Goal: Task Accomplishment & Management: Use online tool/utility

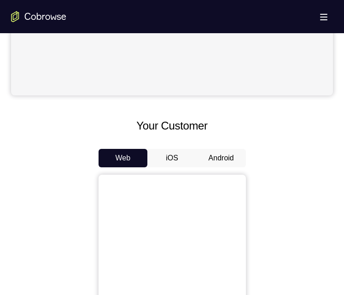
scroll to position [322, 0]
click at [230, 156] on button "Android" at bounding box center [221, 157] width 49 height 18
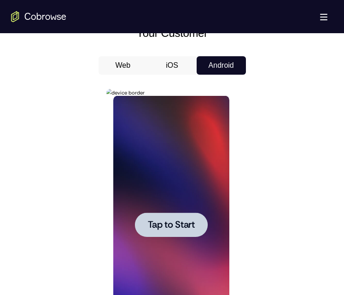
scroll to position [460, 0]
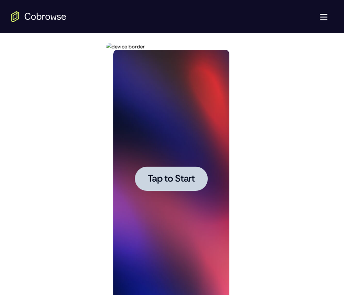
click at [186, 181] on span "Tap to Start" at bounding box center [171, 178] width 47 height 9
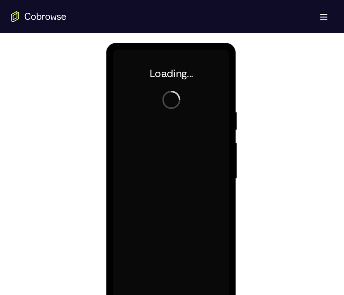
scroll to position [0, 0]
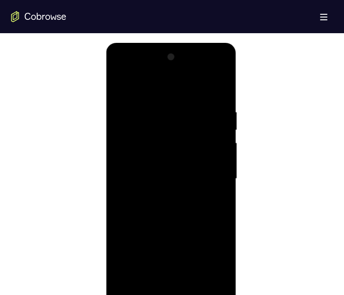
click at [169, 294] on div at bounding box center [171, 179] width 116 height 258
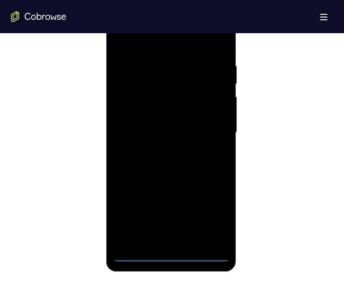
click at [217, 216] on div at bounding box center [171, 133] width 116 height 258
click at [192, 45] on div at bounding box center [171, 133] width 116 height 258
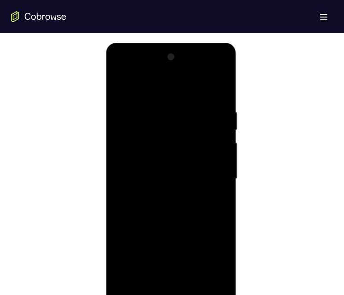
click at [209, 172] on div at bounding box center [171, 179] width 116 height 258
click at [161, 194] on div at bounding box center [171, 179] width 116 height 258
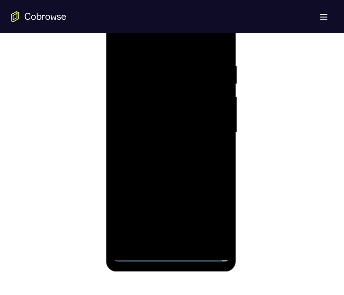
click at [173, 120] on div at bounding box center [171, 133] width 116 height 258
click at [131, 112] on div at bounding box center [171, 133] width 116 height 258
click at [166, 134] on div at bounding box center [171, 133] width 116 height 258
click at [154, 159] on div at bounding box center [171, 133] width 116 height 258
click at [154, 157] on div at bounding box center [171, 133] width 116 height 258
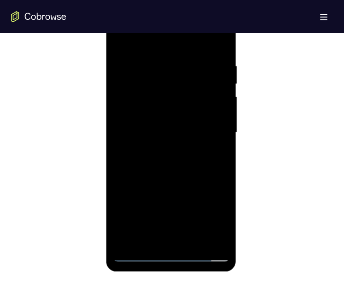
click at [154, 162] on div at bounding box center [171, 133] width 116 height 258
drag, startPoint x: 141, startPoint y: 38, endPoint x: 199, endPoint y: 43, distance: 57.8
click at [199, 43] on div at bounding box center [171, 133] width 116 height 258
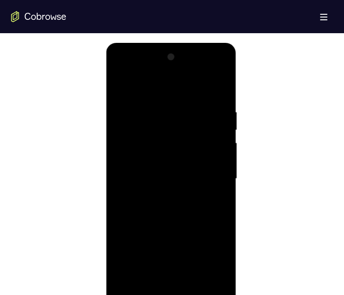
click at [167, 209] on div at bounding box center [171, 179] width 116 height 258
click at [164, 201] on div at bounding box center [171, 179] width 116 height 258
click at [182, 206] on div at bounding box center [171, 179] width 116 height 258
click at [186, 190] on div at bounding box center [171, 179] width 116 height 258
click at [159, 181] on div at bounding box center [171, 179] width 116 height 258
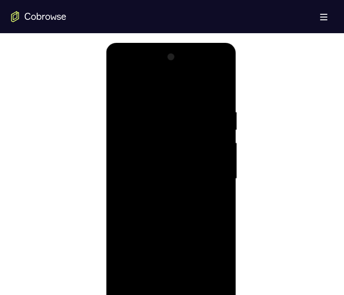
click at [162, 207] on div at bounding box center [171, 179] width 116 height 258
click at [160, 204] on div at bounding box center [171, 179] width 116 height 258
click at [195, 218] on div at bounding box center [171, 179] width 116 height 258
drag, startPoint x: 181, startPoint y: 230, endPoint x: 185, endPoint y: 208, distance: 22.9
click at [183, 208] on div at bounding box center [171, 179] width 116 height 258
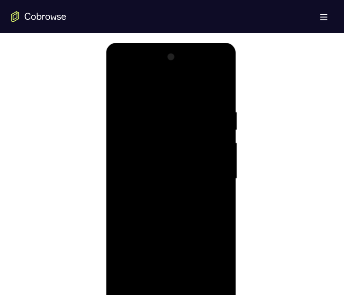
drag, startPoint x: 199, startPoint y: 220, endPoint x: 199, endPoint y: 197, distance: 23.0
click at [199, 197] on div at bounding box center [171, 179] width 116 height 258
drag, startPoint x: 203, startPoint y: 207, endPoint x: 206, endPoint y: 186, distance: 21.0
click at [206, 189] on div at bounding box center [171, 179] width 116 height 258
click at [225, 161] on div at bounding box center [171, 179] width 116 height 258
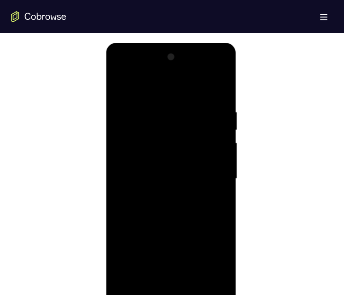
click at [225, 161] on div at bounding box center [171, 179] width 116 height 258
click at [192, 174] on div at bounding box center [171, 179] width 116 height 258
click at [193, 285] on div at bounding box center [171, 179] width 116 height 258
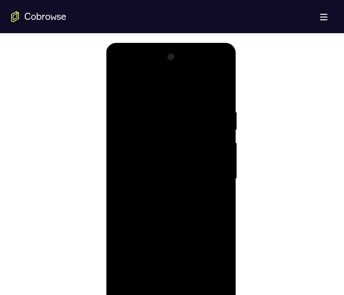
click at [187, 226] on div at bounding box center [171, 179] width 116 height 258
click at [184, 193] on div at bounding box center [171, 179] width 116 height 258
click at [121, 87] on div at bounding box center [171, 179] width 116 height 258
click at [160, 193] on div at bounding box center [171, 179] width 116 height 258
click at [121, 88] on div at bounding box center [171, 179] width 116 height 258
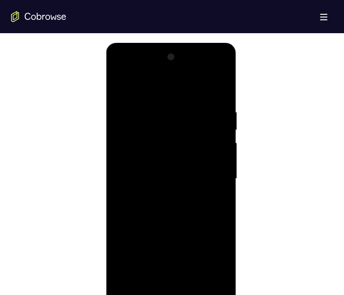
click at [122, 80] on div at bounding box center [171, 179] width 116 height 258
click at [193, 286] on div at bounding box center [171, 179] width 116 height 258
click at [203, 157] on div at bounding box center [171, 179] width 116 height 258
click at [119, 85] on div at bounding box center [171, 179] width 116 height 258
click at [122, 86] on div at bounding box center [171, 179] width 116 height 258
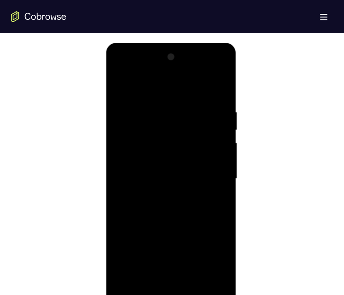
click at [155, 94] on div at bounding box center [171, 179] width 116 height 258
click at [219, 161] on div at bounding box center [171, 179] width 116 height 258
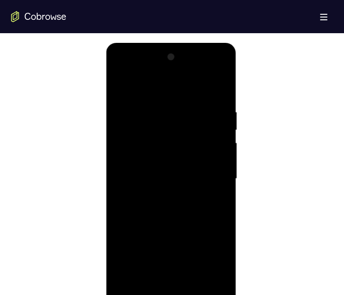
click at [219, 161] on div at bounding box center [171, 179] width 116 height 258
drag, startPoint x: 219, startPoint y: 161, endPoint x: 160, endPoint y: 160, distance: 58.9
click at [160, 160] on div at bounding box center [171, 179] width 116 height 258
click at [206, 145] on div at bounding box center [171, 179] width 116 height 258
click at [208, 284] on div at bounding box center [171, 179] width 116 height 258
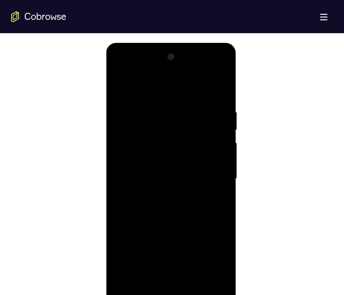
click at [223, 226] on div at bounding box center [171, 179] width 116 height 258
click at [221, 194] on div at bounding box center [171, 179] width 116 height 258
click at [213, 150] on div at bounding box center [171, 179] width 116 height 258
click at [217, 100] on div at bounding box center [171, 179] width 116 height 258
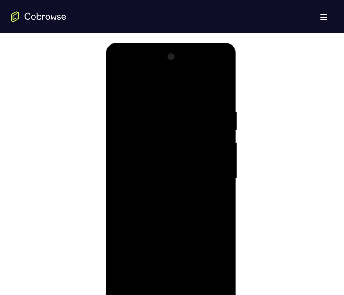
click at [218, 87] on div at bounding box center [171, 179] width 116 height 258
click at [191, 282] on div at bounding box center [171, 179] width 116 height 258
click at [121, 83] on div at bounding box center [171, 179] width 116 height 258
drag, startPoint x: 182, startPoint y: 131, endPoint x: 178, endPoint y: 236, distance: 105.0
click at [178, 236] on div at bounding box center [171, 179] width 116 height 258
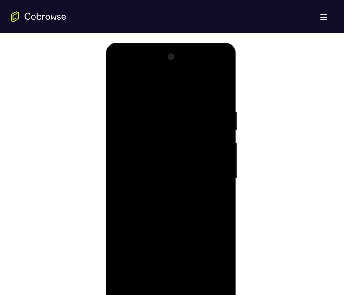
drag, startPoint x: 186, startPoint y: 160, endPoint x: 179, endPoint y: 238, distance: 78.2
click at [182, 253] on div at bounding box center [171, 179] width 116 height 258
click at [156, 112] on div at bounding box center [171, 179] width 116 height 258
click at [223, 182] on div at bounding box center [171, 179] width 116 height 258
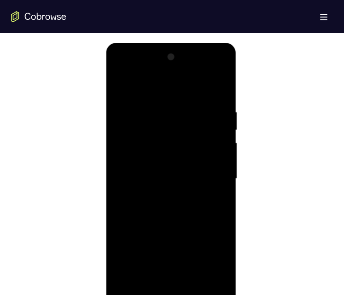
click at [223, 182] on div at bounding box center [171, 179] width 116 height 258
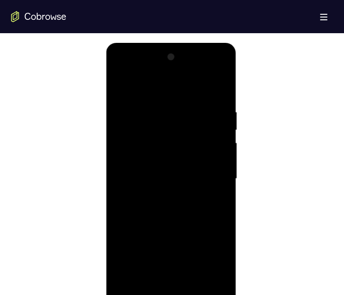
click at [223, 182] on div at bounding box center [171, 179] width 116 height 258
click at [224, 183] on div at bounding box center [171, 179] width 116 height 258
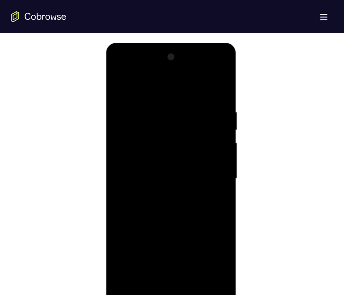
click at [224, 183] on div at bounding box center [171, 179] width 116 height 258
click at [122, 205] on div at bounding box center [171, 179] width 116 height 258
click at [215, 193] on div at bounding box center [171, 179] width 116 height 258
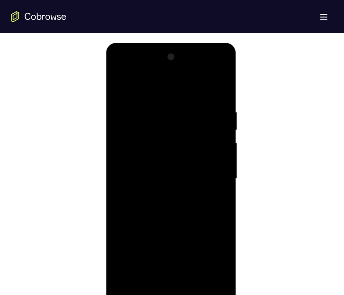
click at [215, 193] on div at bounding box center [171, 179] width 116 height 258
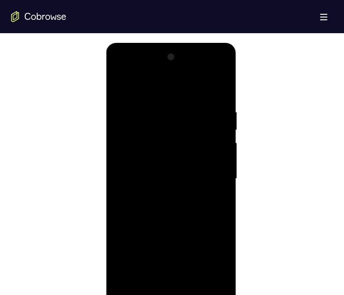
click at [215, 193] on div at bounding box center [171, 179] width 116 height 258
drag, startPoint x: 216, startPoint y: 193, endPoint x: 176, endPoint y: 193, distance: 40.1
click at [176, 193] on div at bounding box center [171, 179] width 116 height 258
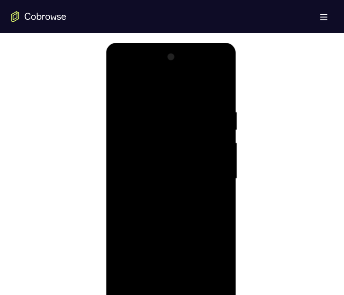
click at [209, 191] on div at bounding box center [171, 179] width 116 height 258
drag, startPoint x: 209, startPoint y: 190, endPoint x: 162, endPoint y: 190, distance: 47.4
click at [162, 190] on div at bounding box center [171, 179] width 116 height 258
drag, startPoint x: 209, startPoint y: 188, endPoint x: 161, endPoint y: 186, distance: 47.5
click at [161, 186] on div at bounding box center [171, 179] width 116 height 258
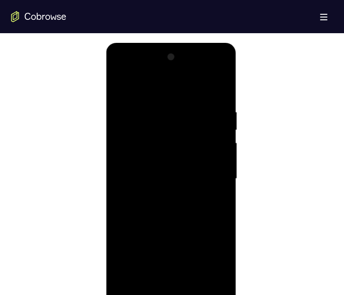
drag, startPoint x: 213, startPoint y: 189, endPoint x: 137, endPoint y: 189, distance: 76.4
click at [136, 189] on div at bounding box center [171, 179] width 116 height 258
click at [203, 187] on div at bounding box center [171, 179] width 116 height 258
click at [206, 188] on div at bounding box center [171, 179] width 116 height 258
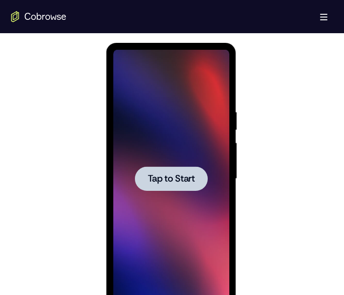
click at [172, 180] on span "Tap to Start" at bounding box center [171, 178] width 47 height 9
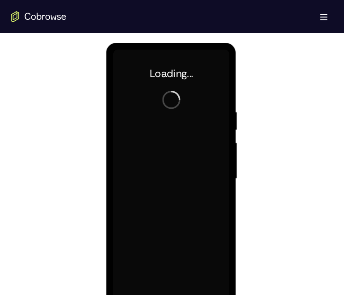
scroll to position [322, 0]
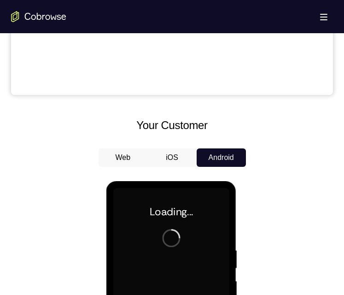
click at [162, 152] on button "iOS" at bounding box center [171, 157] width 49 height 18
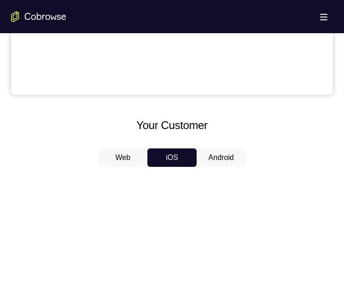
click at [130, 166] on button "Web" at bounding box center [123, 157] width 49 height 18
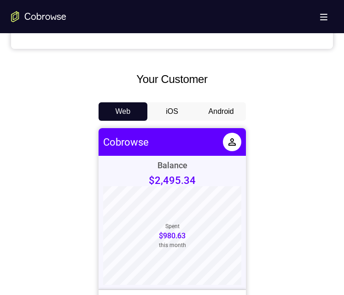
scroll to position [460, 0]
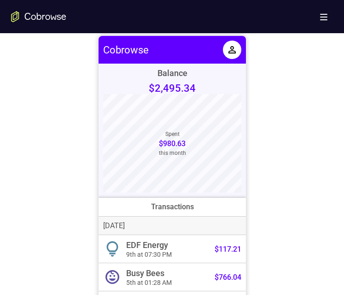
click at [168, 234] on div "Balance $2,495.34 Spent $980.63 this month Transactions [DATE] EDF Energy 9th a…" at bounding box center [171, 191] width 147 height 255
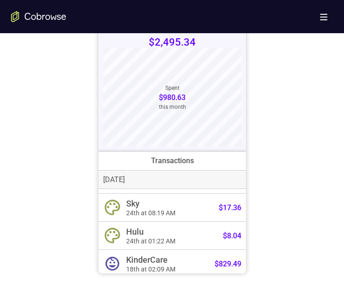
scroll to position [414, 0]
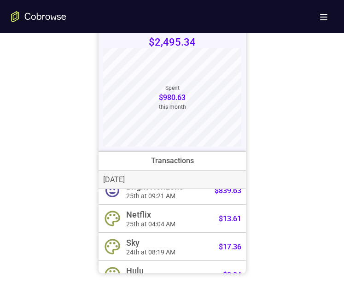
click at [178, 212] on link "Netflix 25th at 04:04 AM $13.61" at bounding box center [171, 218] width 147 height 28
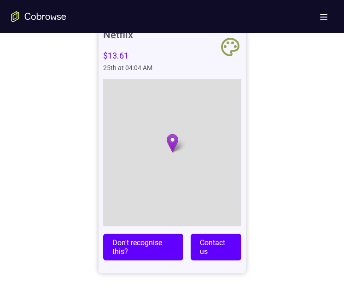
click at [133, 248] on link "Don't recognise this?" at bounding box center [143, 246] width 80 height 27
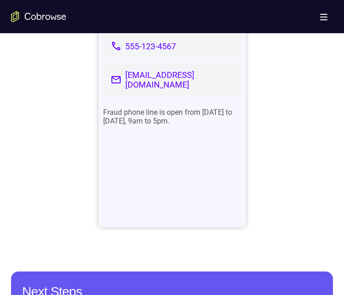
scroll to position [276, 0]
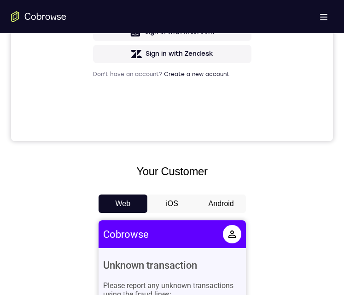
drag, startPoint x: 171, startPoint y: 203, endPoint x: 63, endPoint y: 4, distance: 227.0
click at [171, 203] on button "iOS" at bounding box center [171, 203] width 49 height 18
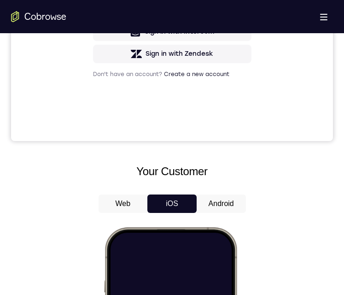
drag, startPoint x: 221, startPoint y: 205, endPoint x: 78, endPoint y: 2, distance: 248.4
click at [221, 205] on button "Android" at bounding box center [221, 203] width 49 height 18
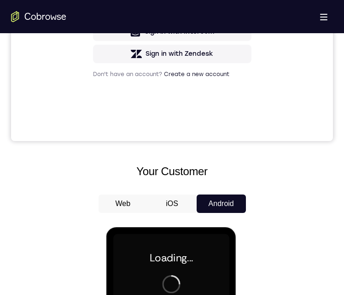
scroll to position [368, 0]
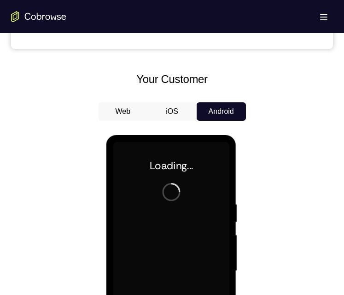
drag, startPoint x: 168, startPoint y: 106, endPoint x: 54, endPoint y: 129, distance: 116.1
click at [168, 106] on button "iOS" at bounding box center [171, 111] width 49 height 18
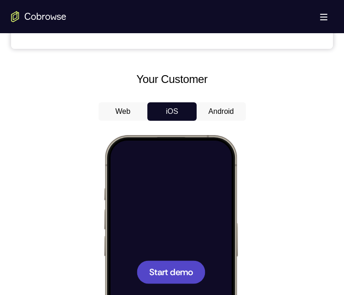
click at [157, 264] on div at bounding box center [170, 271] width 69 height 23
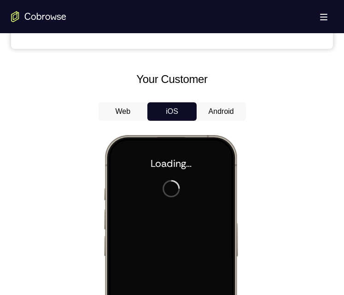
drag, startPoint x: 215, startPoint y: 113, endPoint x: 72, endPoint y: 0, distance: 182.5
click at [215, 113] on button "Android" at bounding box center [221, 111] width 49 height 18
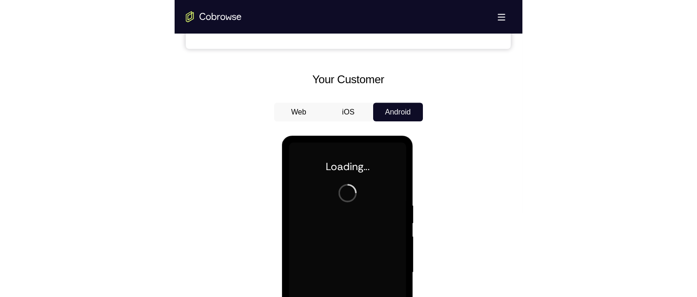
scroll to position [0, 0]
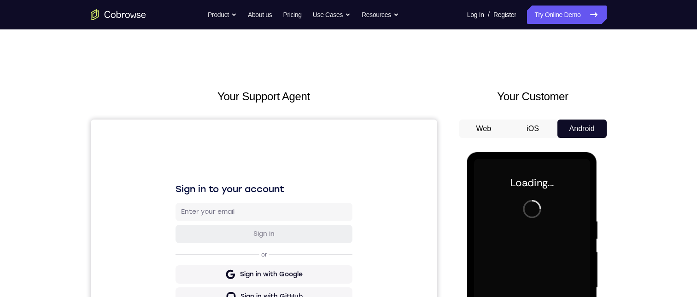
drag, startPoint x: 568, startPoint y: 15, endPoint x: 681, endPoint y: 8, distance: 113.5
click at [343, 15] on link "Try Online Demo" at bounding box center [566, 15] width 79 height 18
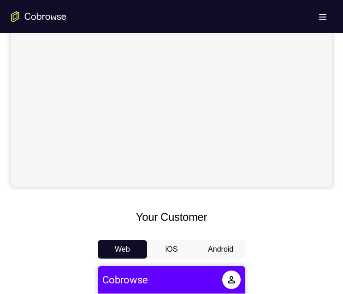
scroll to position [368, 0]
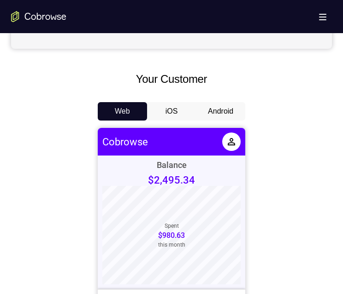
click at [204, 111] on button "Android" at bounding box center [220, 111] width 49 height 18
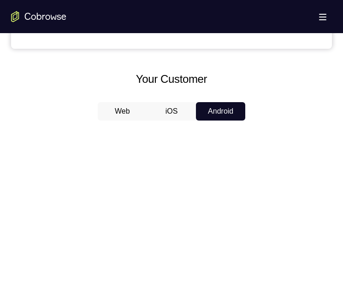
scroll to position [0, 0]
click at [204, 109] on button "Android" at bounding box center [220, 111] width 49 height 18
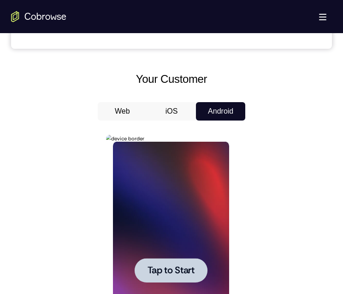
click at [169, 266] on span "Tap to Start" at bounding box center [170, 270] width 47 height 9
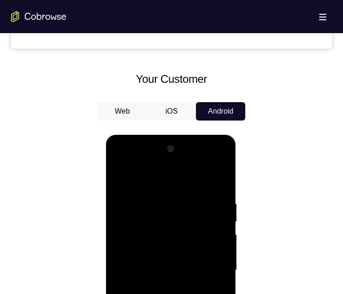
scroll to position [506, 0]
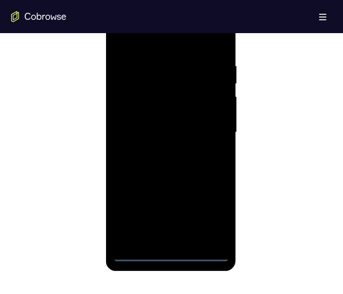
click at [168, 255] on div at bounding box center [170, 133] width 116 height 258
click at [169, 253] on div at bounding box center [170, 133] width 116 height 258
click at [210, 213] on div at bounding box center [170, 133] width 116 height 258
click at [143, 45] on div at bounding box center [170, 133] width 116 height 258
click at [213, 134] on div at bounding box center [170, 133] width 116 height 258
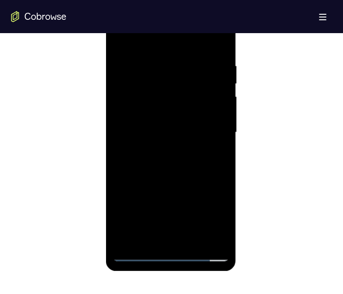
click at [162, 238] on div at bounding box center [170, 133] width 116 height 258
click at [198, 118] on div at bounding box center [170, 133] width 116 height 258
click at [186, 114] on div at bounding box center [170, 133] width 116 height 258
click at [181, 133] on div at bounding box center [170, 133] width 116 height 258
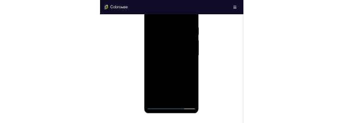
scroll to position [598, 0]
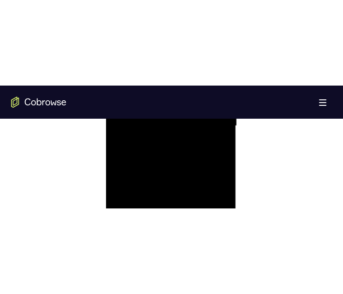
click at [176, 156] on div at bounding box center [170, 126] width 116 height 258
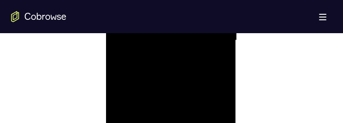
click at [177, 69] on div at bounding box center [170, 41] width 116 height 258
click at [175, 78] on div at bounding box center [170, 41] width 116 height 258
click at [195, 150] on div at bounding box center [170, 41] width 116 height 258
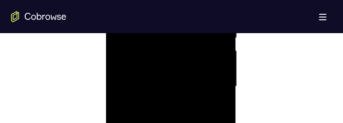
scroll to position [506, 0]
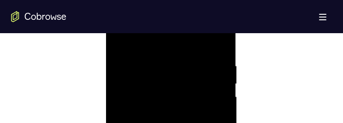
scroll to position [552, 0]
click at [212, 74] on div at bounding box center [170, 87] width 116 height 258
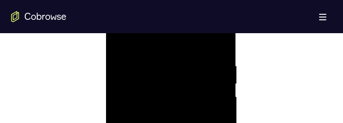
click at [219, 70] on div at bounding box center [170, 87] width 116 height 258
click at [219, 23] on div at bounding box center [170, 87] width 116 height 258
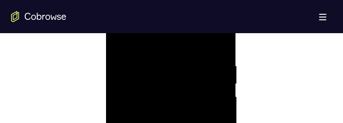
click at [223, 23] on div at bounding box center [170, 41] width 116 height 258
click at [223, 0] on div at bounding box center [170, 41] width 116 height 258
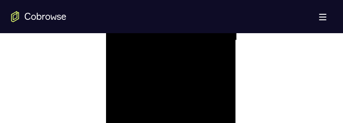
drag, startPoint x: 222, startPoint y: -23, endPoint x: 163, endPoint y: -23, distance: 58.5
click at [163, 0] on div at bounding box center [170, 41] width 116 height 258
drag, startPoint x: 201, startPoint y: 65, endPoint x: 164, endPoint y: 65, distance: 36.8
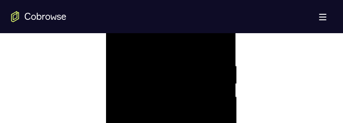
drag, startPoint x: 205, startPoint y: 72, endPoint x: 137, endPoint y: 72, distance: 68.1
drag, startPoint x: 177, startPoint y: 118, endPoint x: 176, endPoint y: 123, distance: 5.5
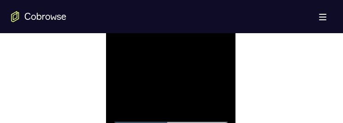
scroll to position [552, 0]
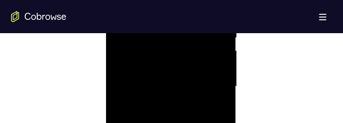
click at [220, 128] on div at bounding box center [170, 87] width 116 height 258
click at [220, 127] on div at bounding box center [170, 87] width 116 height 258
click at [225, 40] on div at bounding box center [170, 87] width 116 height 258
click at [193, 54] on div at bounding box center [170, 87] width 116 height 258
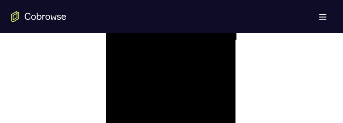
click at [180, 70] on div at bounding box center [170, 41] width 116 height 258
click at [157, 0] on div at bounding box center [170, 41] width 116 height 258
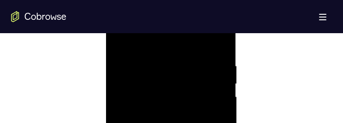
scroll to position [598, 0]
click at [223, 0] on div at bounding box center [170, 41] width 116 height 258
click at [223, 120] on div at bounding box center [170, 41] width 116 height 258
click at [223, 0] on div at bounding box center [170, 41] width 116 height 258
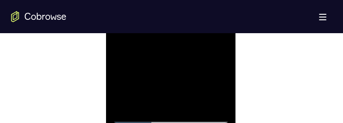
drag, startPoint x: 223, startPoint y: -64, endPoint x: 151, endPoint y: -69, distance: 71.5
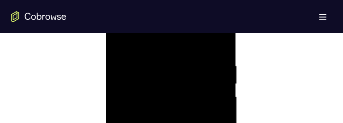
click at [216, 70] on div at bounding box center [170, 87] width 116 height 258
click at [216, 24] on div at bounding box center [170, 87] width 116 height 258
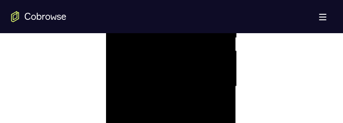
scroll to position [506, 0]
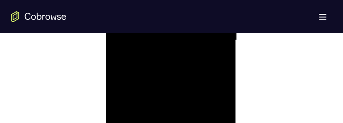
click at [219, 73] on div at bounding box center [170, 41] width 116 height 258
click at [220, 68] on div at bounding box center [170, 41] width 116 height 258
click at [219, 22] on div at bounding box center [170, 41] width 116 height 258
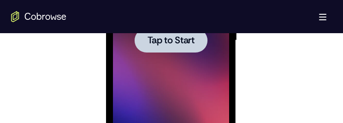
scroll to position [552, 0]
